Goal: Obtain resource: Obtain resource

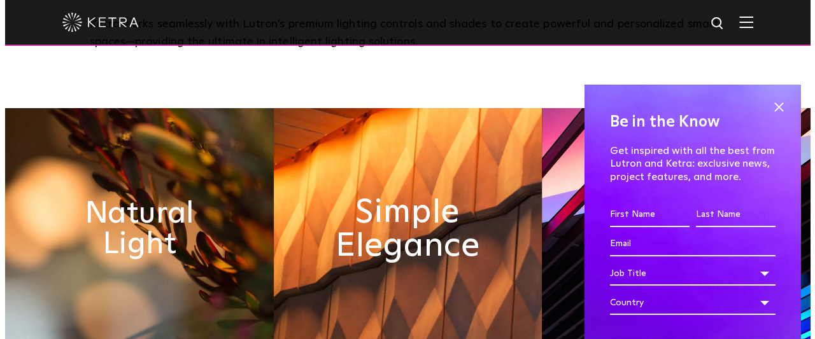
scroll to position [127, 0]
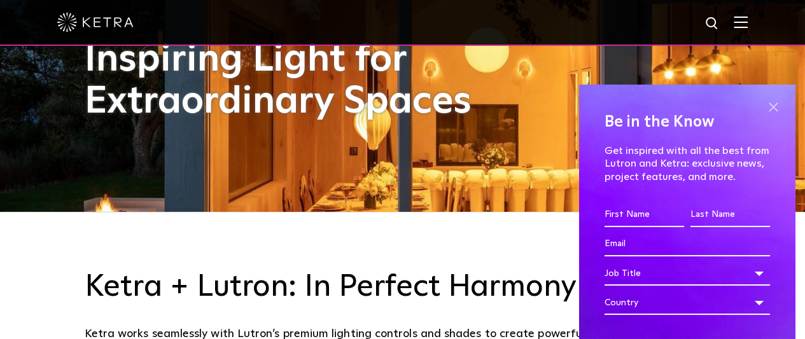
click at [764, 108] on span at bounding box center [773, 106] width 19 height 19
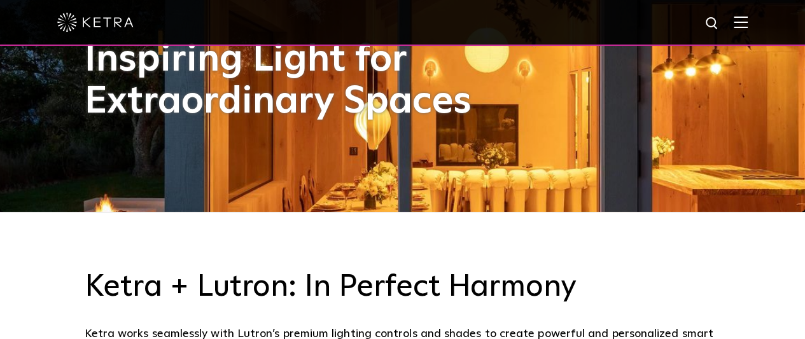
click at [748, 27] on img at bounding box center [741, 22] width 14 height 12
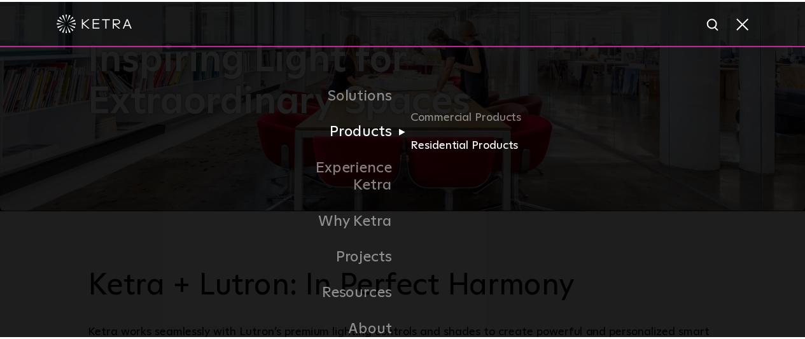
scroll to position [0, 0]
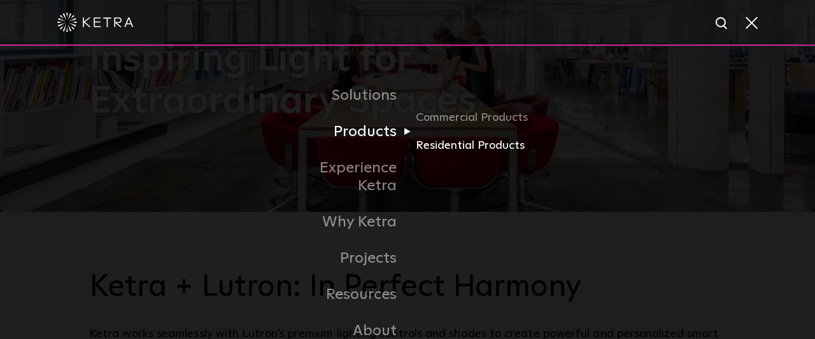
click at [458, 144] on link "Residential Products" at bounding box center [477, 146] width 122 height 18
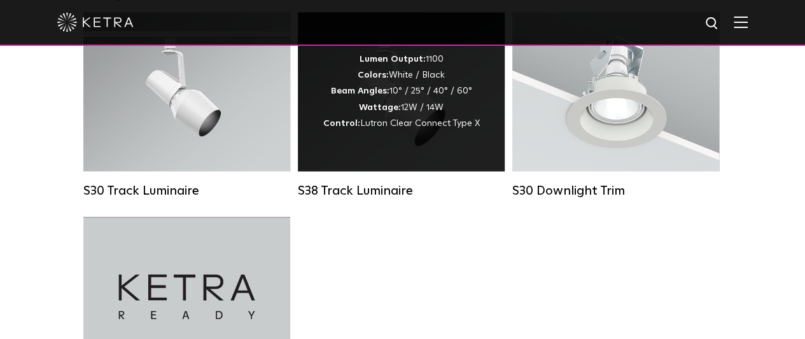
scroll to position [1018, 0]
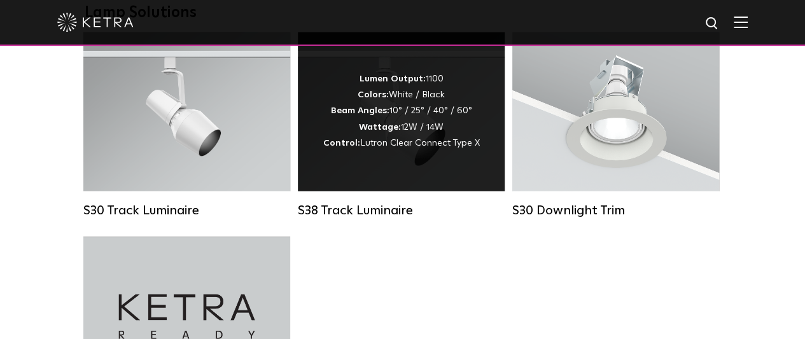
click at [372, 191] on div "Lumen Output: 1100 Colors: White / Black Beam Angles: 10° / 25° / 40° / 60° Wat…" at bounding box center [401, 111] width 207 height 159
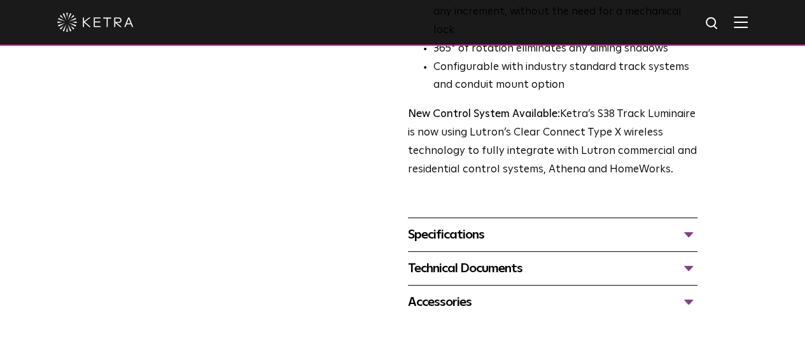
scroll to position [445, 0]
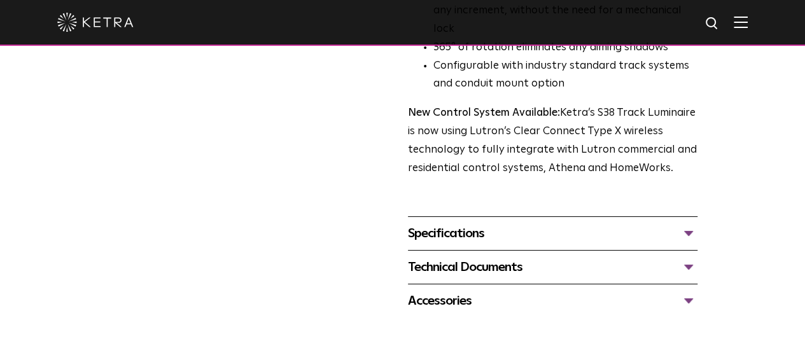
click at [697, 223] on div "Specifications" at bounding box center [553, 233] width 290 height 20
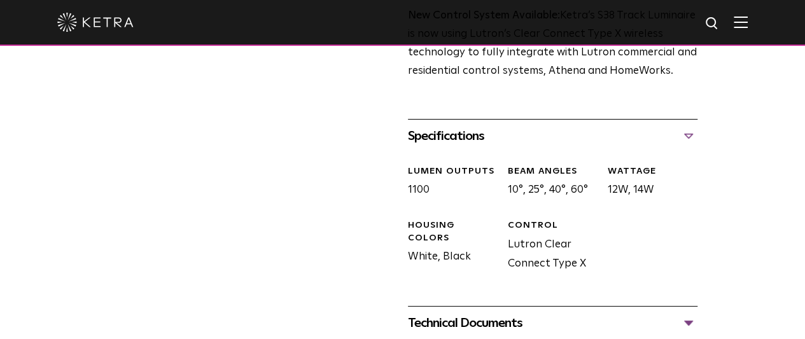
scroll to position [573, 0]
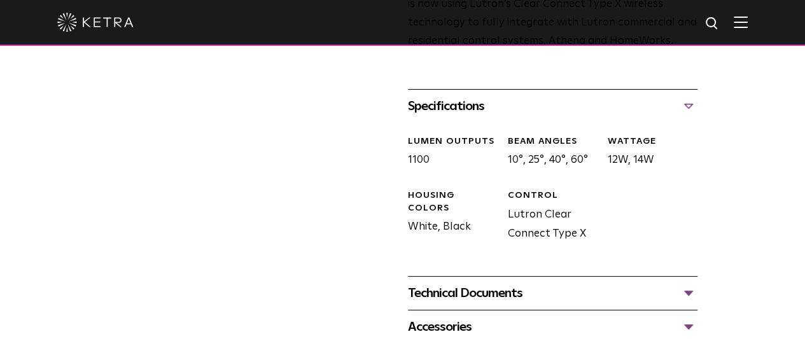
click at [697, 283] on div "Technical Documents" at bounding box center [553, 293] width 290 height 20
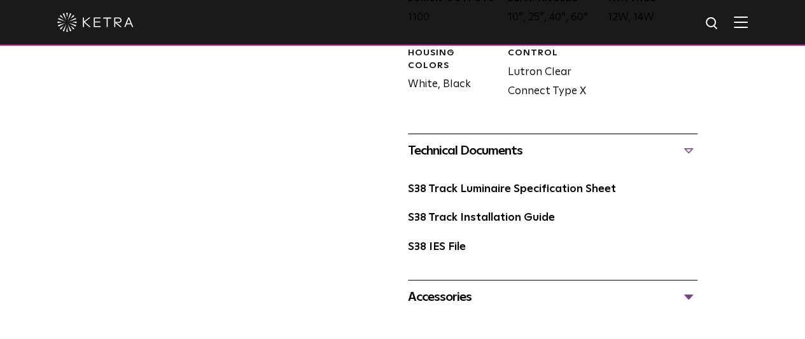
scroll to position [636, 0]
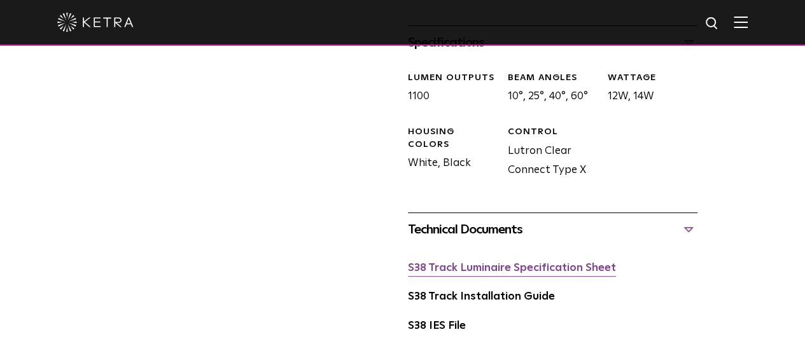
click at [481, 263] on link "S38 Track Luminaire Specification Sheet" at bounding box center [512, 268] width 208 height 11
